Goal: Check status: Check status

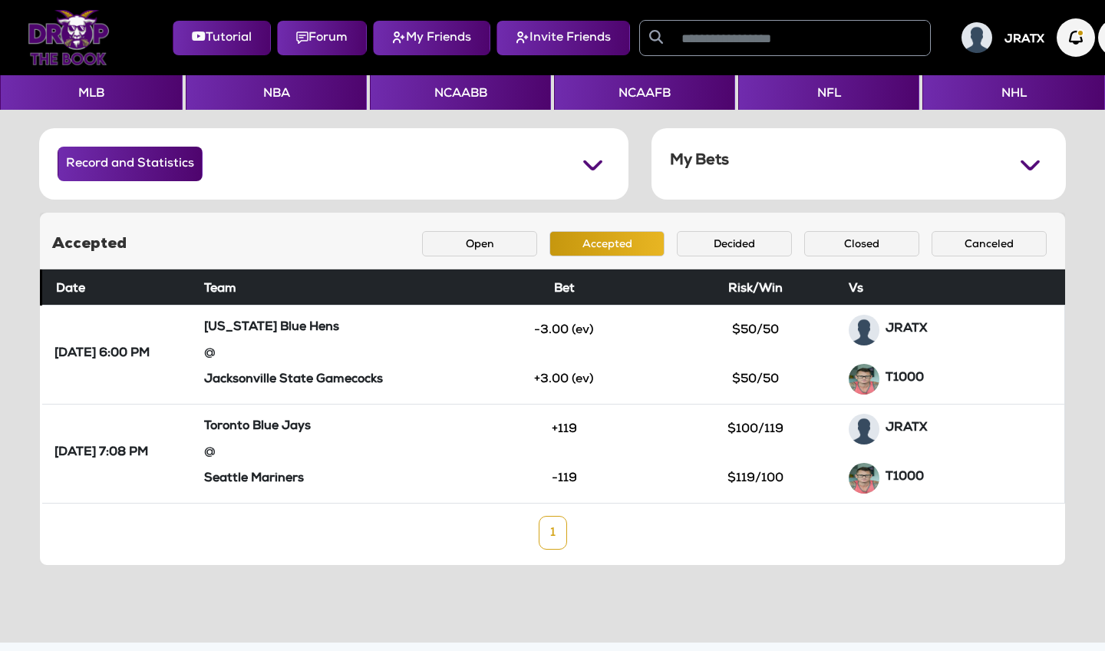
click at [249, 212] on div "Accepted Open Accepted Decided Closed Canceled Date Team Bet Risk/Win Vs Wednes…" at bounding box center [552, 389] width 1027 height 354
click at [506, 246] on button "Open" at bounding box center [479, 243] width 115 height 25
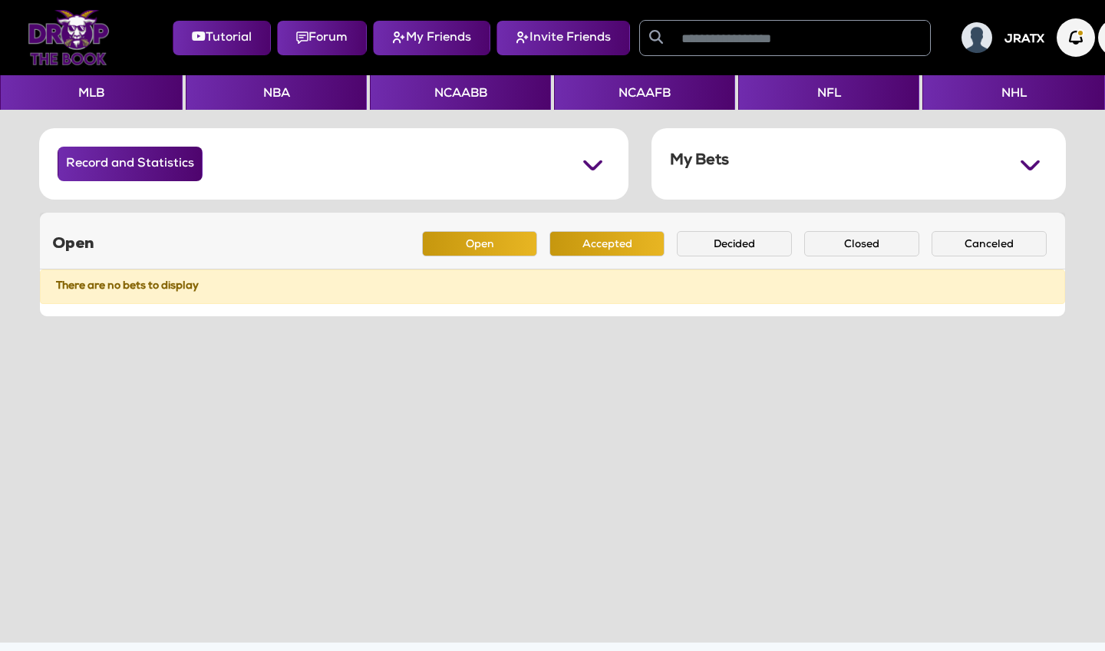
click at [582, 241] on button "Accepted" at bounding box center [606, 243] width 115 height 25
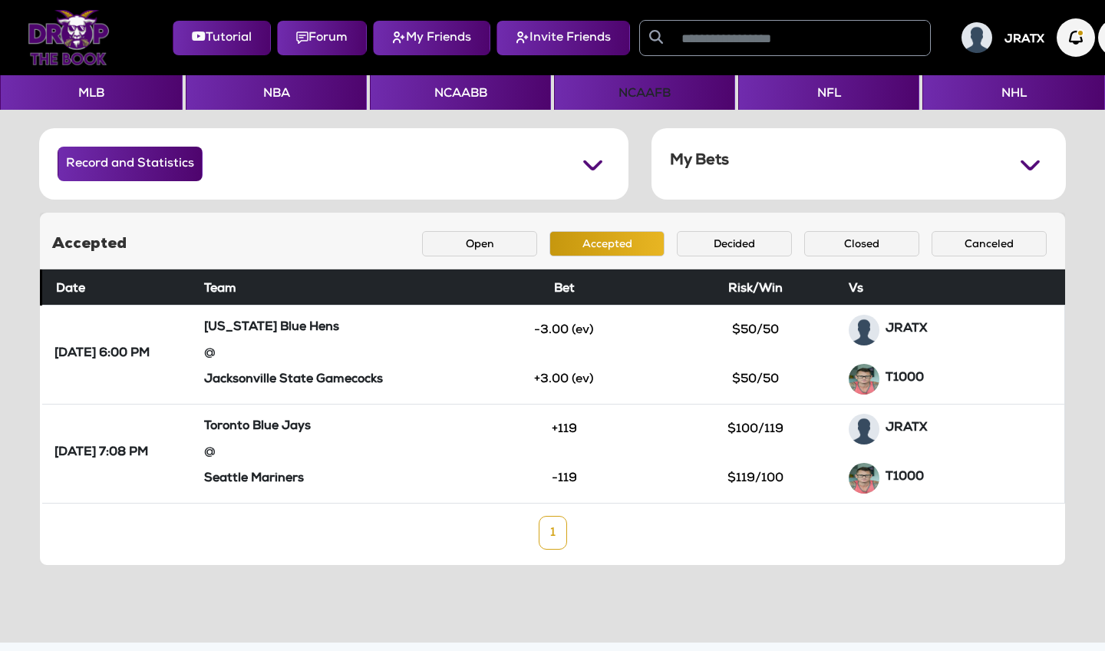
click at [662, 93] on button "NCAAFB" at bounding box center [644, 92] width 181 height 35
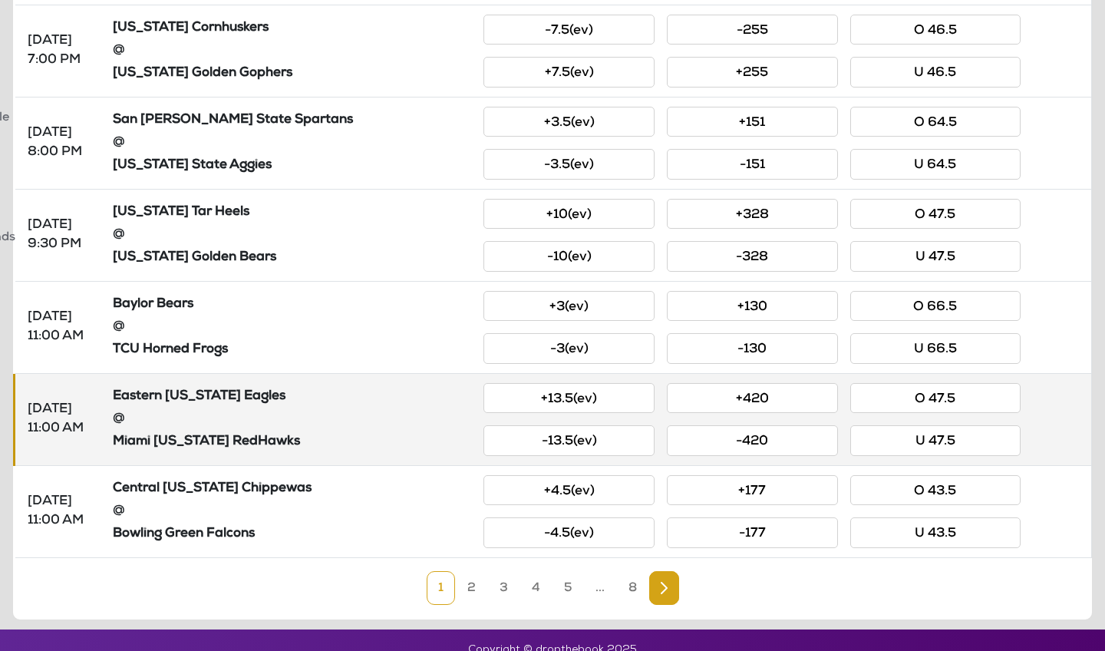
scroll to position [676, 0]
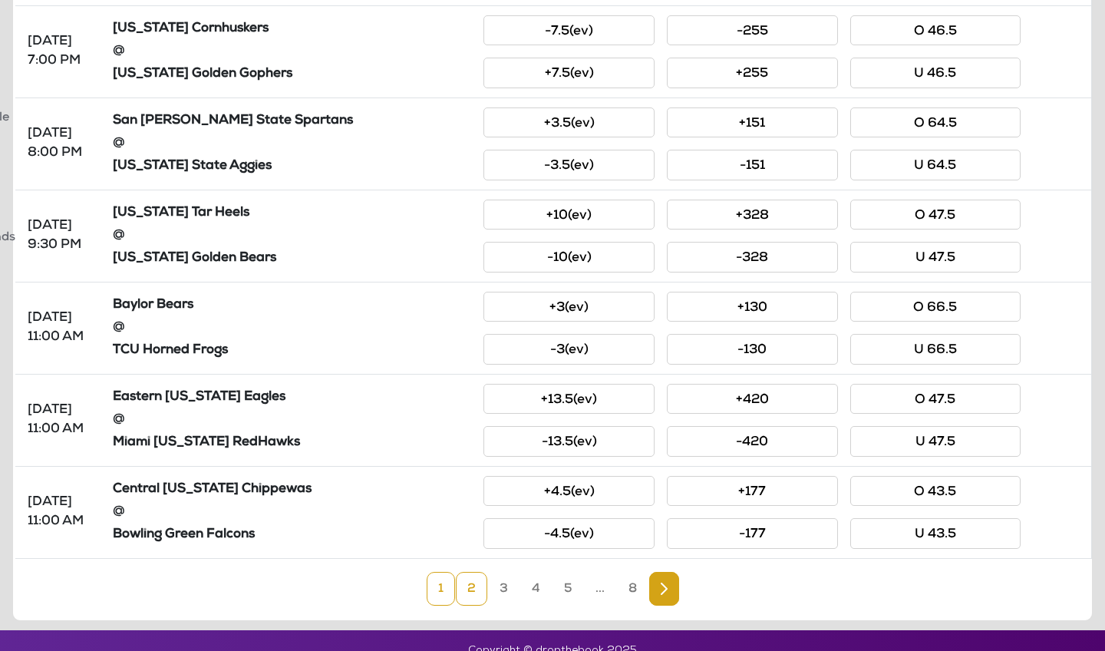
click at [477, 572] on link "2" at bounding box center [471, 589] width 31 height 34
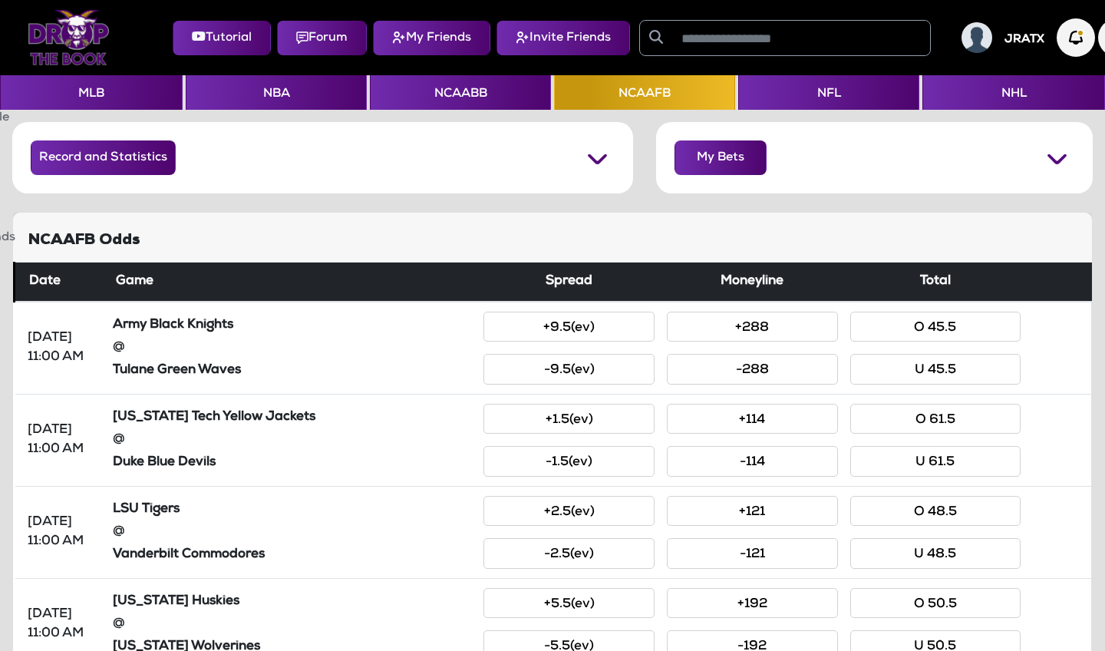
scroll to position [0, 0]
click at [694, 170] on button "My Bets" at bounding box center [721, 157] width 92 height 35
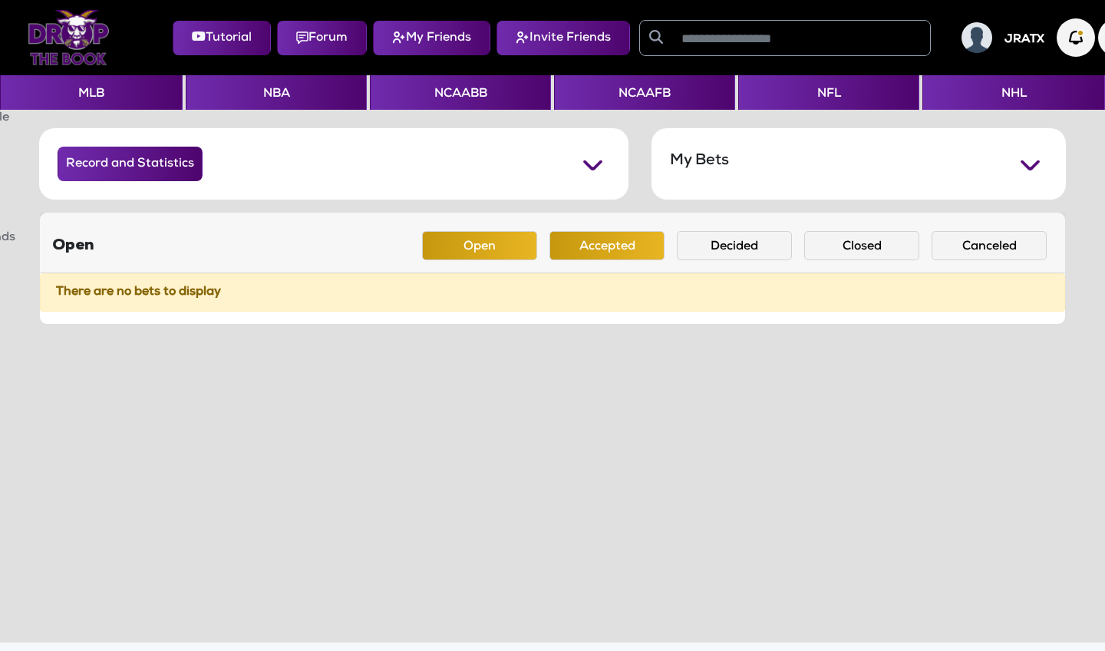
click at [617, 253] on button "Accepted" at bounding box center [606, 245] width 115 height 29
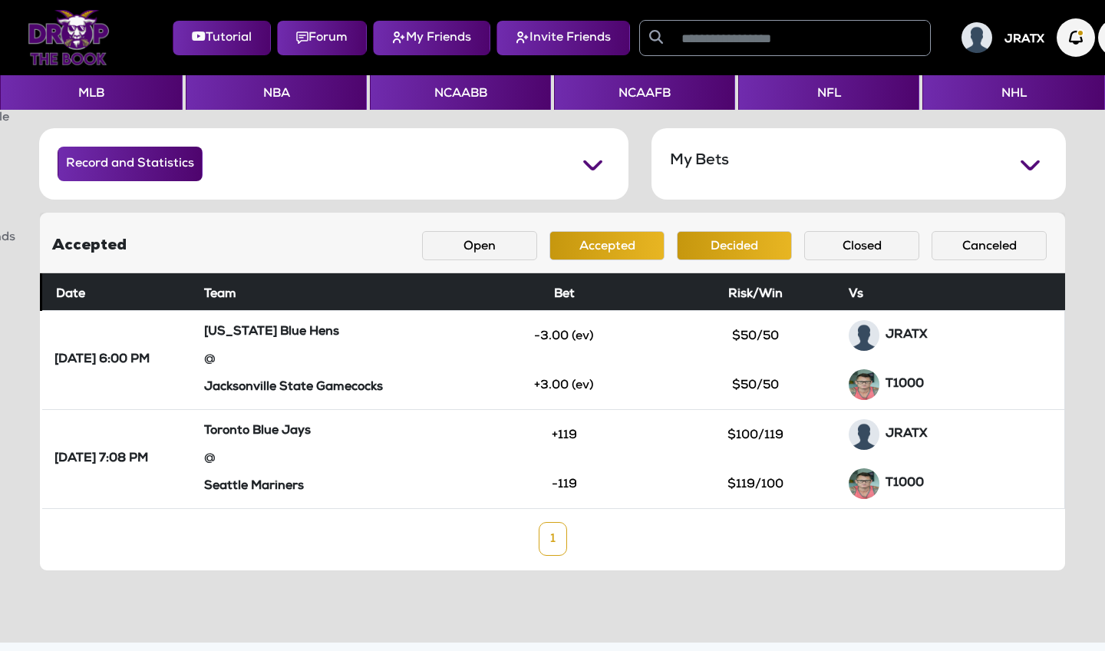
click at [748, 249] on button "Decided" at bounding box center [734, 245] width 115 height 29
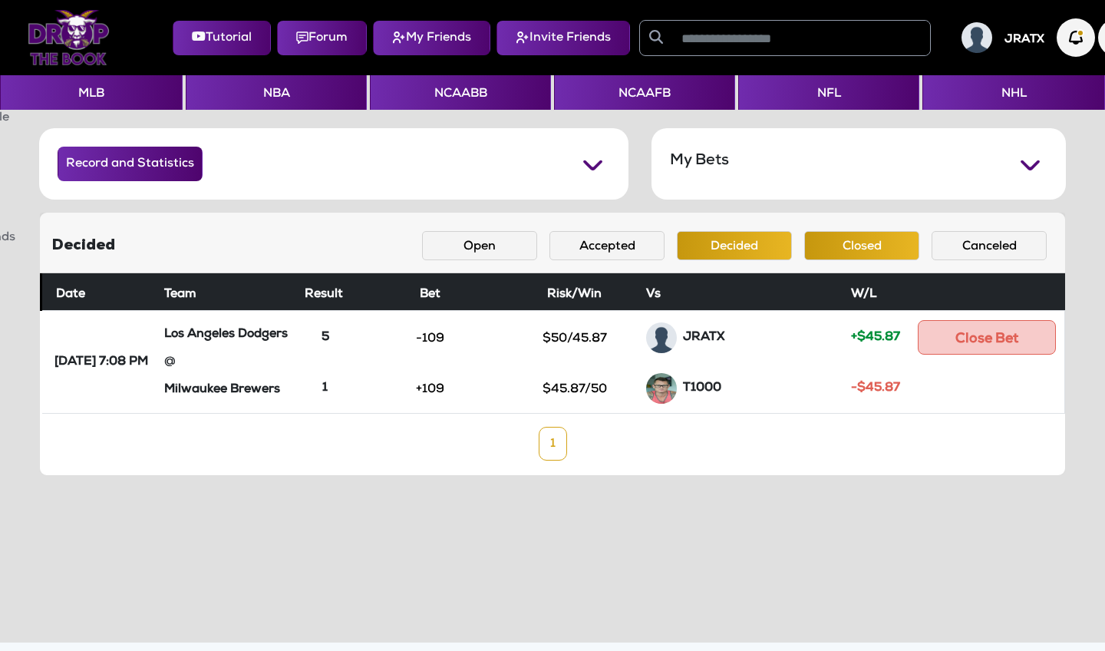
click at [863, 239] on button "Closed" at bounding box center [861, 245] width 115 height 29
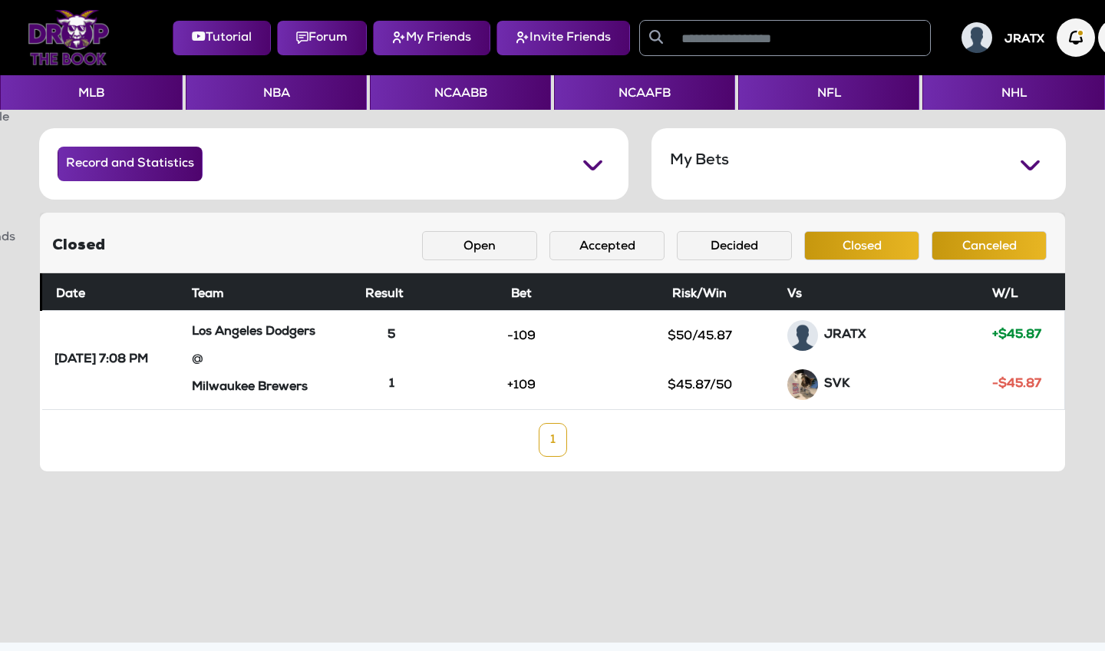
click at [952, 239] on button "Canceled" at bounding box center [989, 245] width 115 height 29
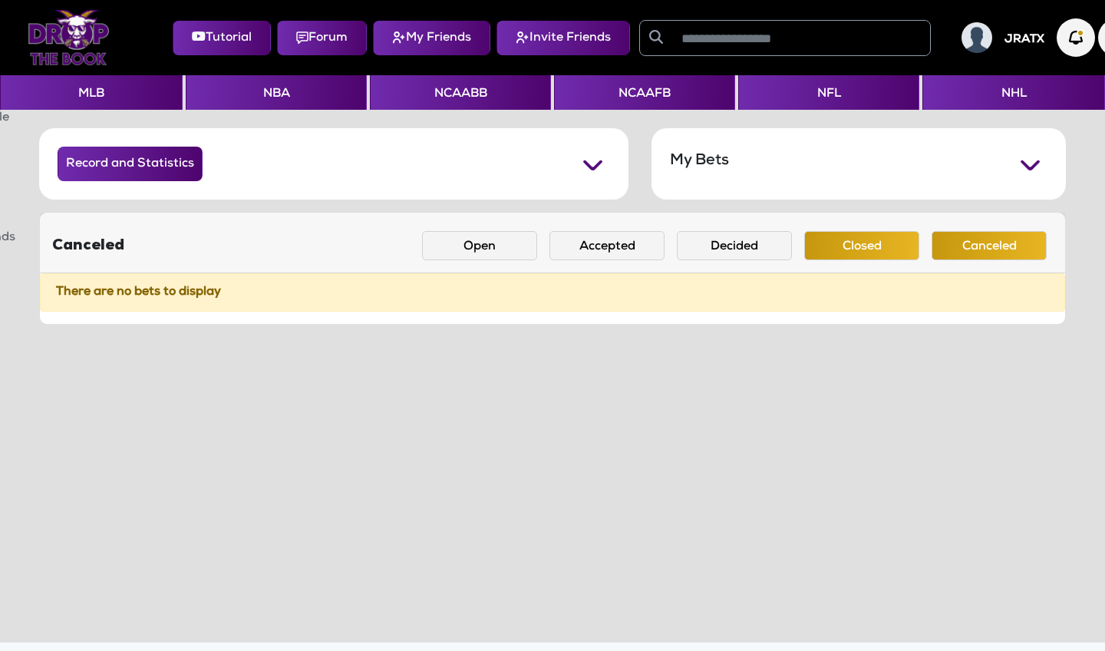
click at [884, 237] on button "Closed" at bounding box center [861, 245] width 115 height 29
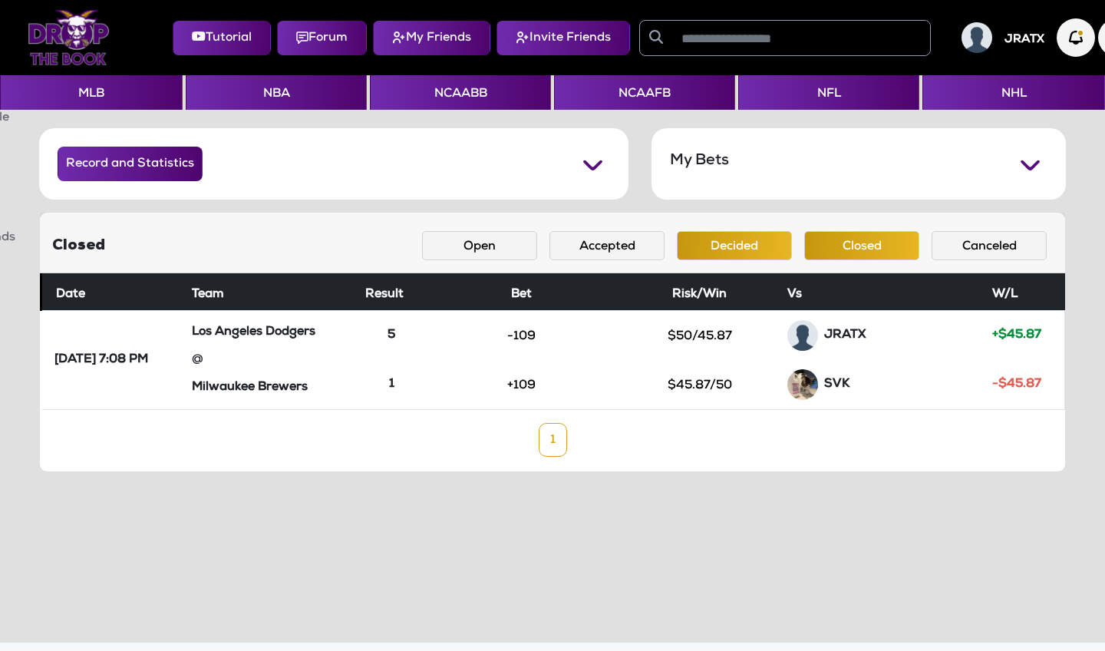
click at [738, 247] on button "Decided" at bounding box center [734, 245] width 115 height 29
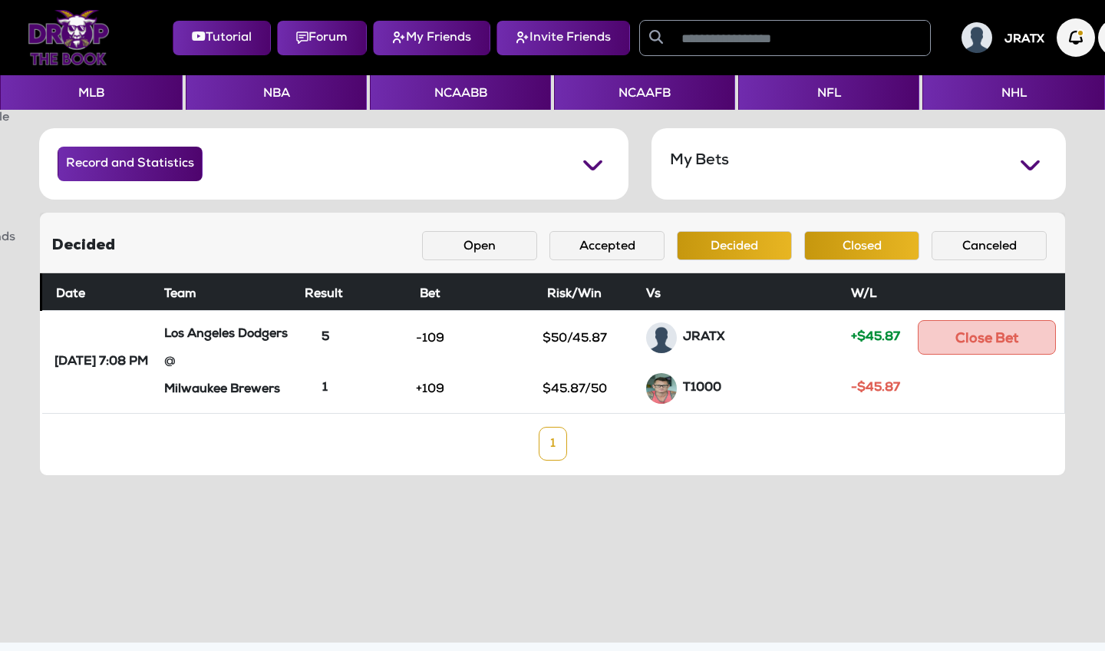
click at [817, 246] on button "Closed" at bounding box center [861, 245] width 115 height 29
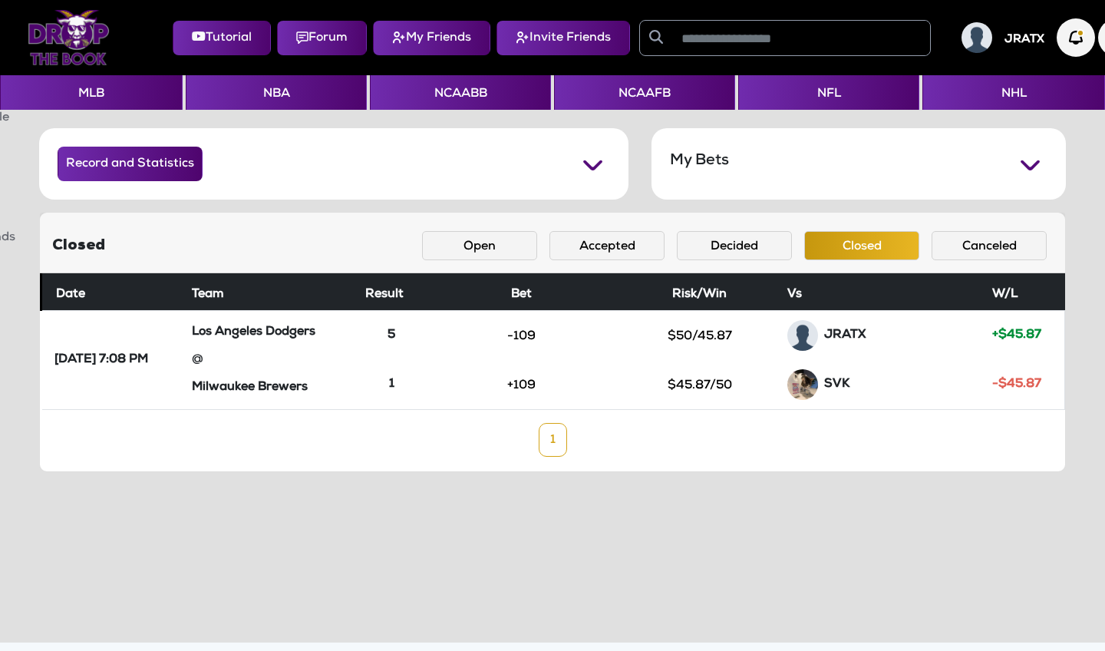
click at [763, 228] on div "Closed Open Accepted Decided Closed Canceled" at bounding box center [552, 243] width 1025 height 61
click at [753, 242] on button "Decided" at bounding box center [734, 245] width 115 height 29
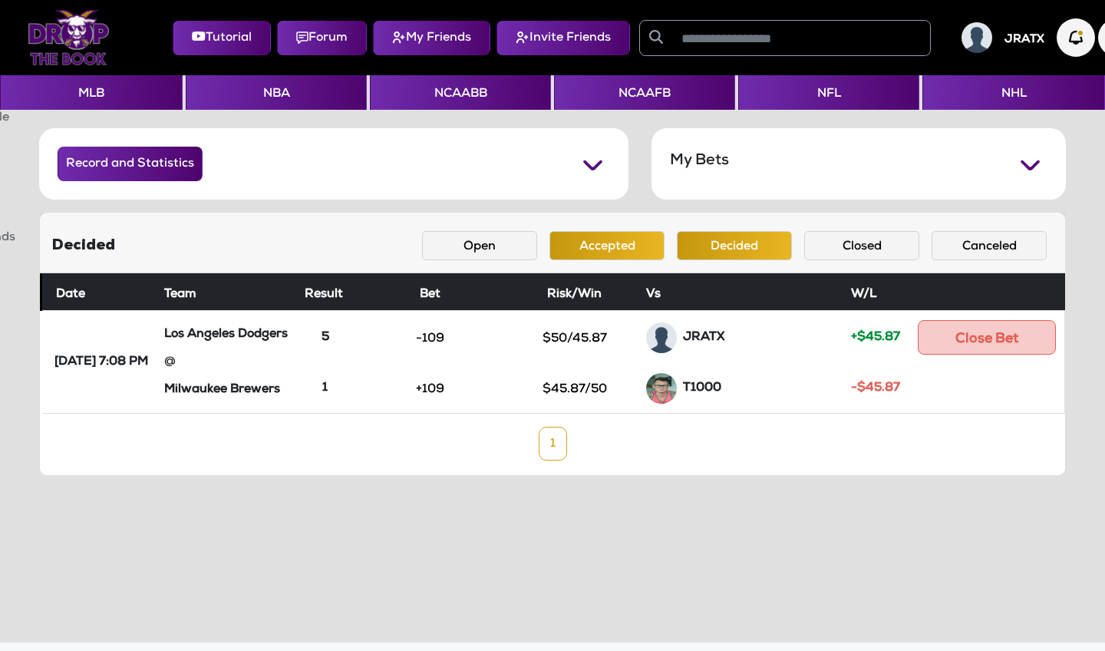
click at [603, 257] on button "Accepted" at bounding box center [606, 245] width 115 height 29
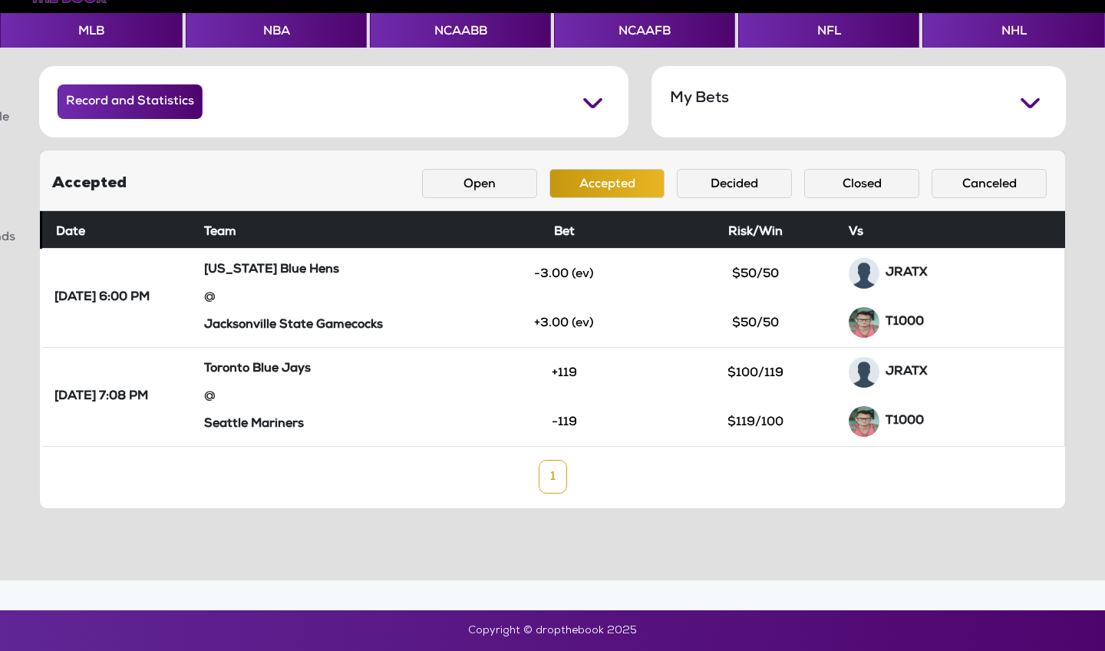
scroll to position [62, 0]
click at [1012, 24] on button "NHL" at bounding box center [1013, 30] width 183 height 35
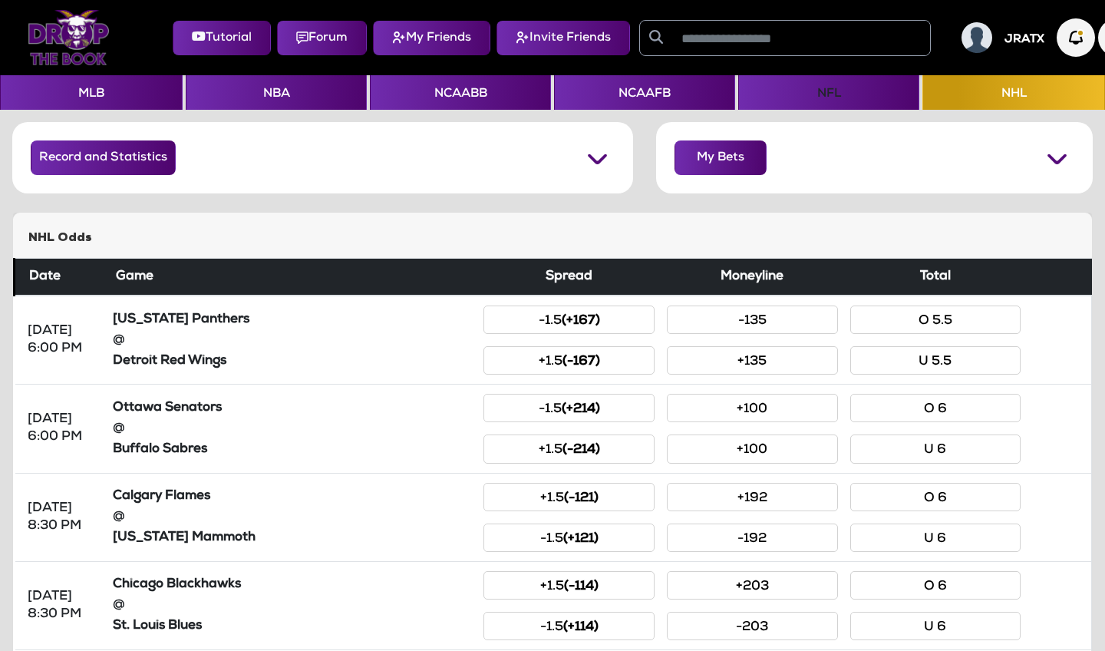
click at [846, 91] on button "NFL" at bounding box center [828, 92] width 181 height 35
